Goal: Task Accomplishment & Management: Complete application form

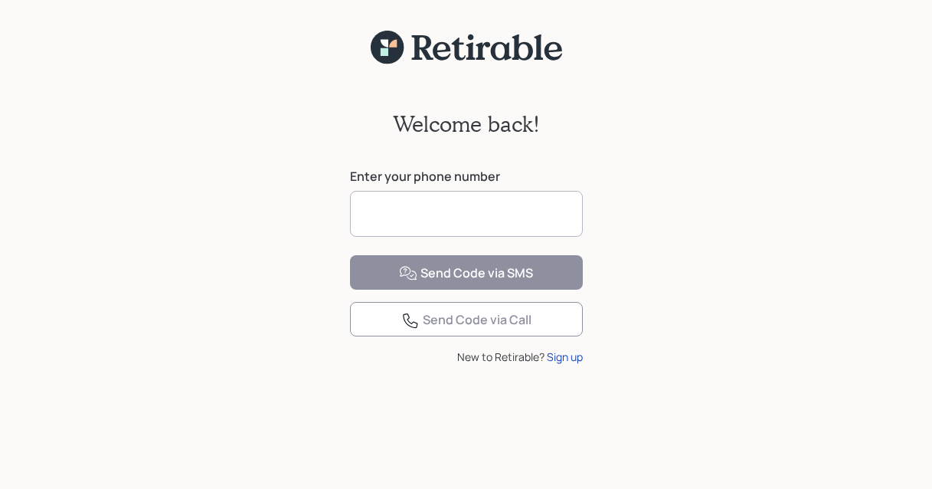
click at [386, 214] on input at bounding box center [466, 214] width 233 height 46
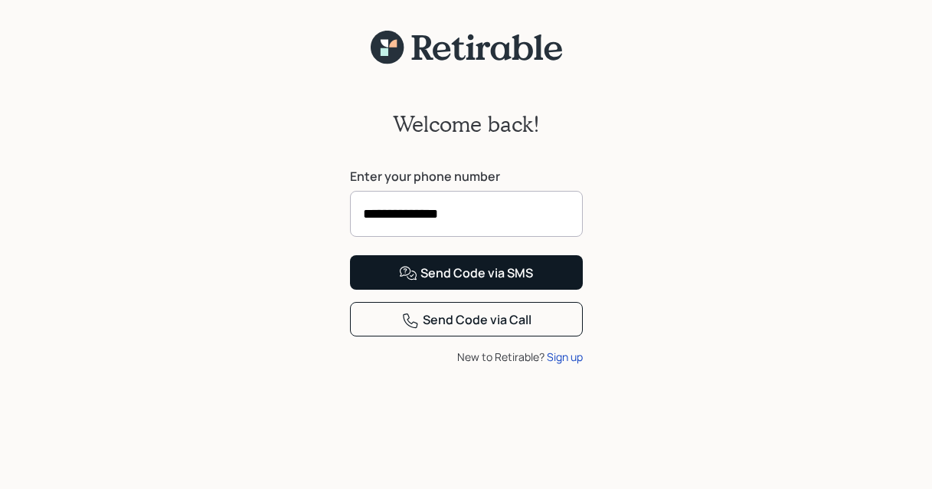
type input "**********"
click at [454, 283] on div "Send Code via SMS" at bounding box center [466, 273] width 134 height 18
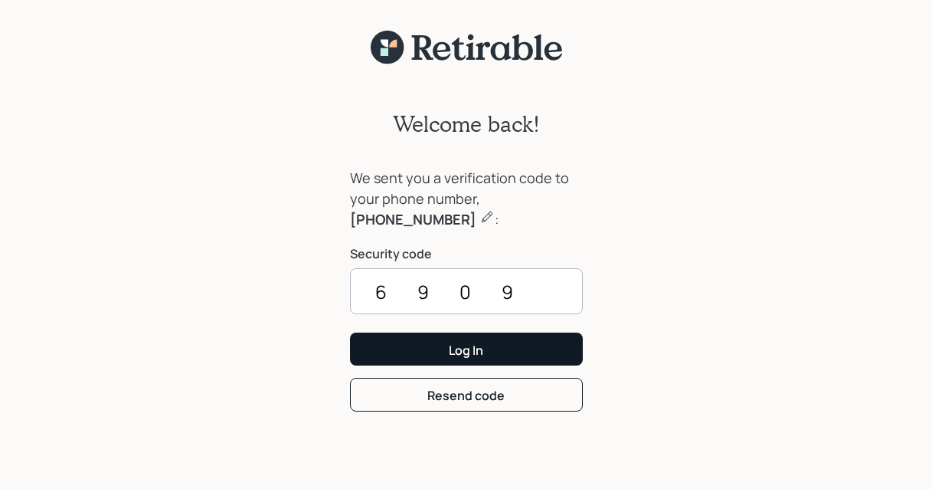
type input "6909"
click at [472, 349] on div "Log In" at bounding box center [466, 349] width 34 height 17
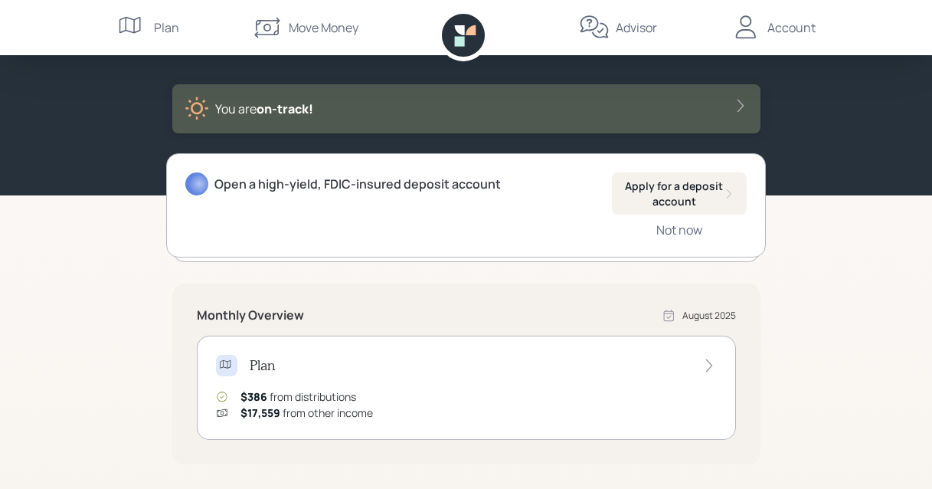
scroll to position [57, 0]
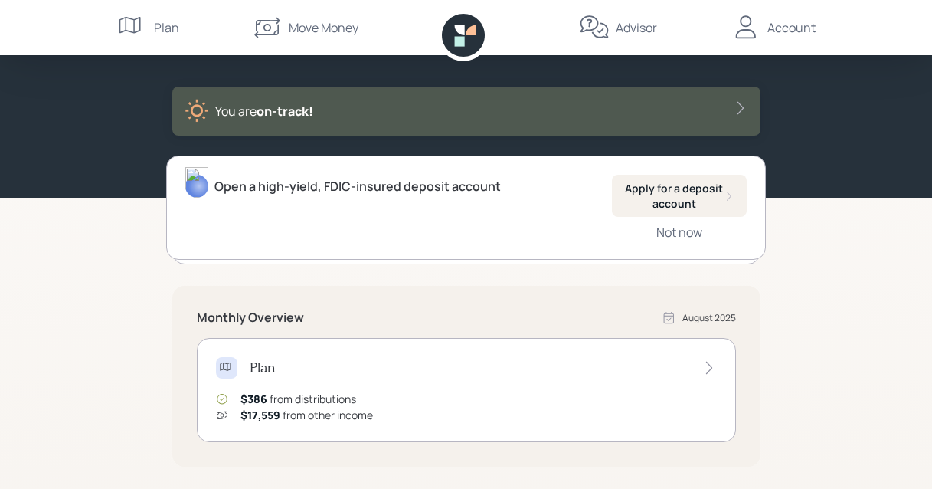
click at [424, 184] on div "Open a high-yield, FDIC-insured deposit account" at bounding box center [357, 186] width 286 height 18
click at [671, 188] on div "Apply for a deposit account" at bounding box center [679, 196] width 110 height 30
